Goal: Task Accomplishment & Management: Manage account settings

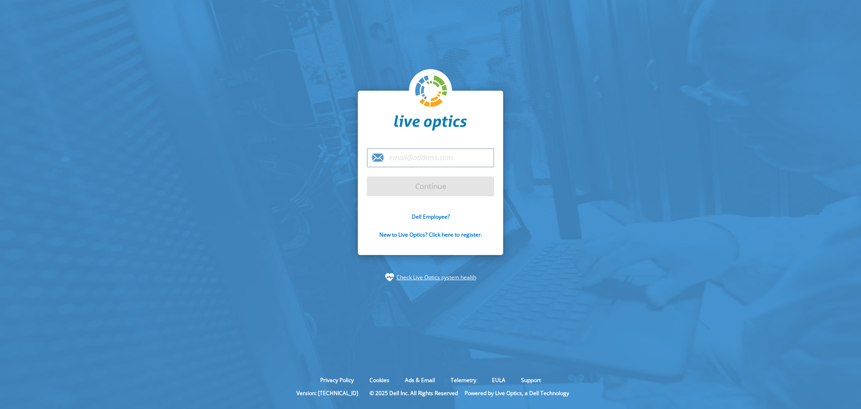
click at [407, 161] on input "email" at bounding box center [430, 157] width 127 height 19
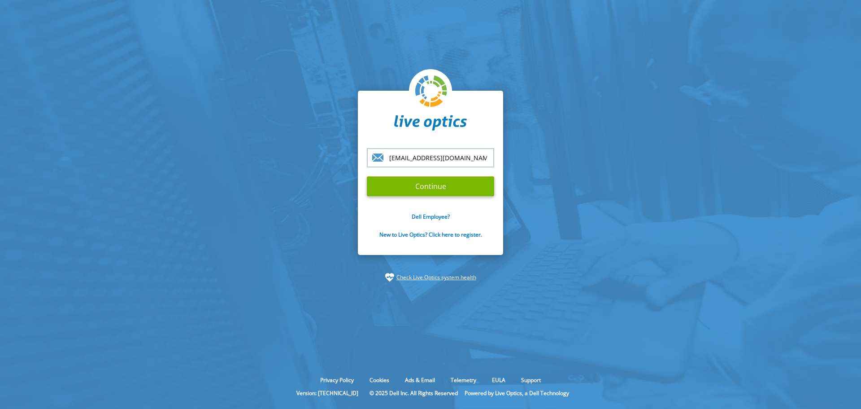
click at [396, 157] on input "[EMAIL_ADDRESS][DOMAIN_NAME]" at bounding box center [430, 157] width 127 height 19
type input "[EMAIL_ADDRESS][PERSON_NAME][DOMAIN_NAME]"
click at [423, 198] on form "[EMAIL_ADDRESS][PERSON_NAME][DOMAIN_NAME] Continue Dell Employee? New to Live O…" at bounding box center [430, 198] width 127 height 100
click at [416, 191] on input "Continue" at bounding box center [430, 186] width 127 height 20
click at [414, 185] on input "Continue" at bounding box center [430, 186] width 127 height 20
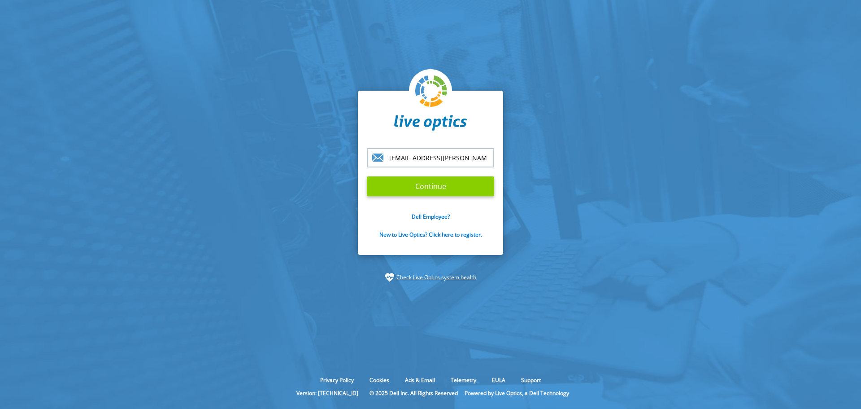
click at [418, 186] on input "Continue" at bounding box center [430, 186] width 127 height 20
click at [417, 186] on input "Continue" at bounding box center [430, 186] width 127 height 20
click at [277, 213] on section "[EMAIL_ADDRESS][PERSON_NAME][DOMAIN_NAME] Continue Dell Employee? New to Live O…" at bounding box center [430, 186] width 861 height 372
click at [428, 186] on input "Continue" at bounding box center [430, 186] width 127 height 20
